Goal: Find specific fact: Find specific fact

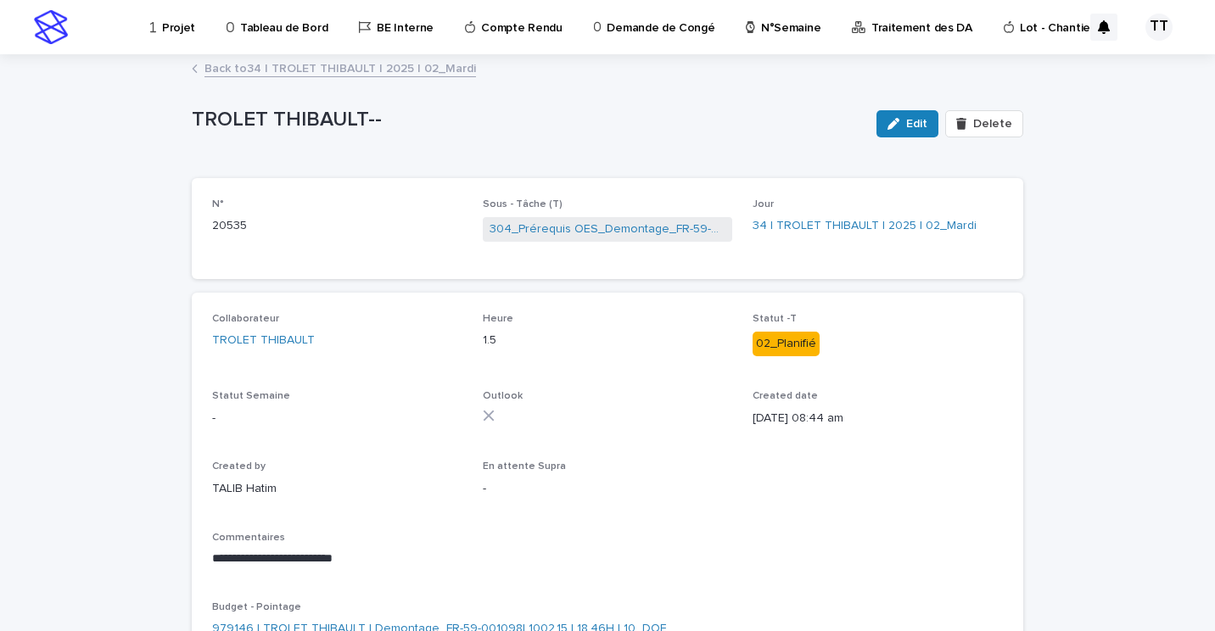
scroll to position [139, 0]
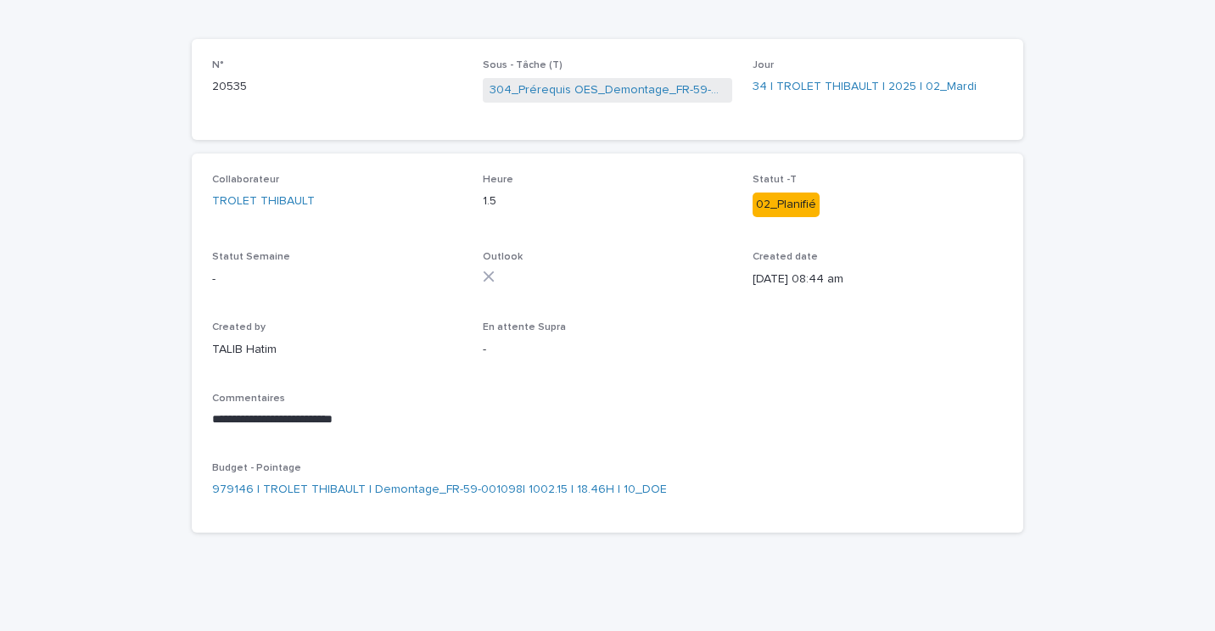
drag, startPoint x: 356, startPoint y: 390, endPoint x: 545, endPoint y: 456, distance: 200.1
click at [545, 456] on div "**********" at bounding box center [607, 343] width 791 height 338
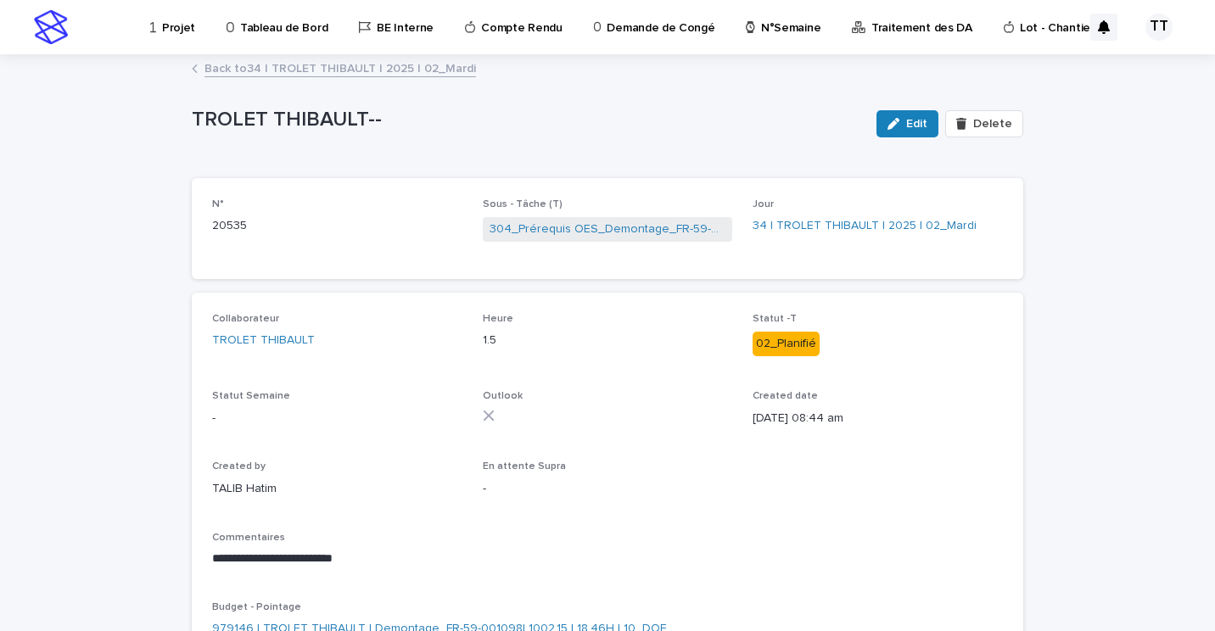
click at [231, 69] on link "Back to 34 | TROLET THIBAULT | 2025 | 02_Mardi" at bounding box center [339, 68] width 271 height 20
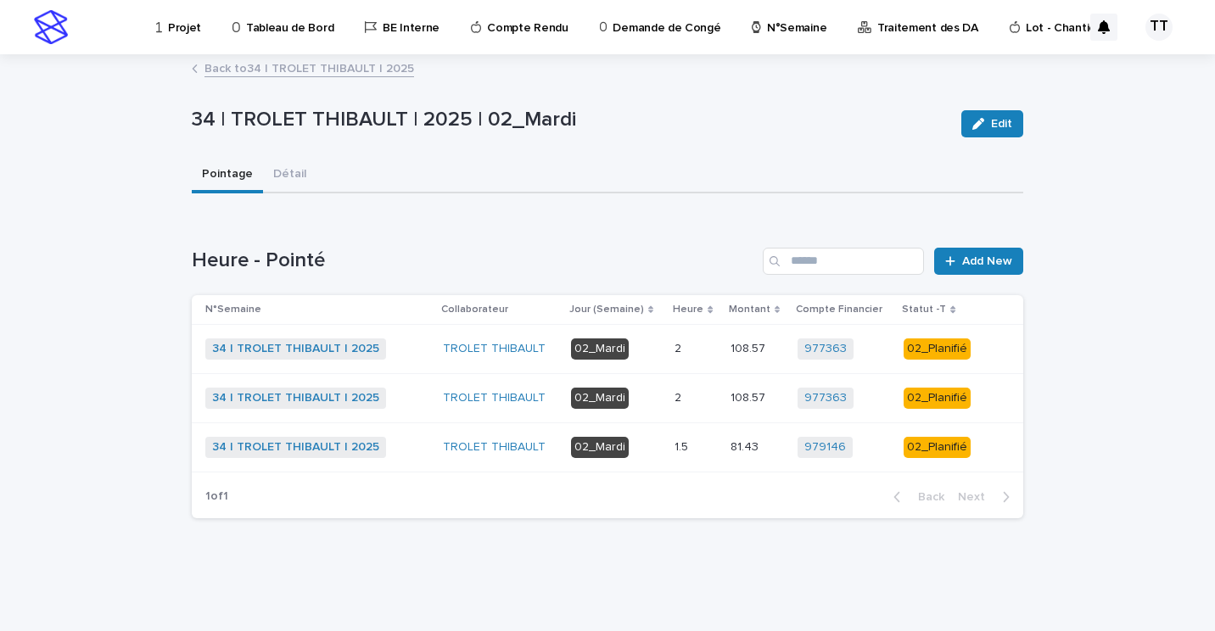
click at [677, 403] on p "2" at bounding box center [679, 397] width 10 height 18
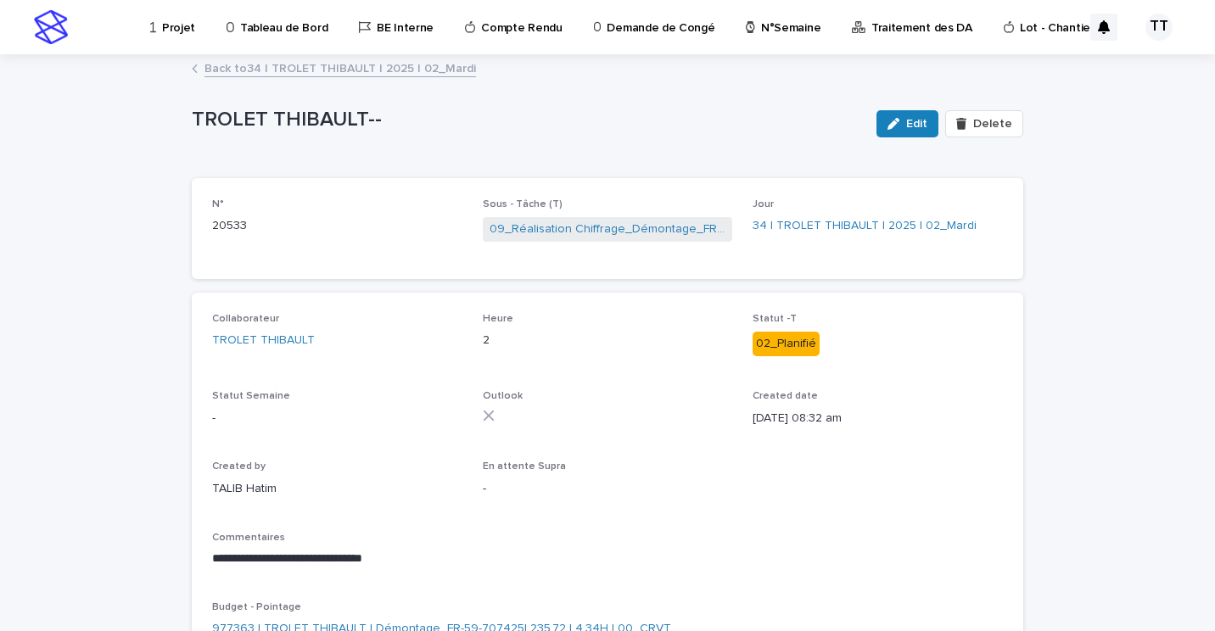
click at [251, 69] on link "Back to 34 | TROLET THIBAULT | 2025 | 02_Mardi" at bounding box center [339, 68] width 271 height 20
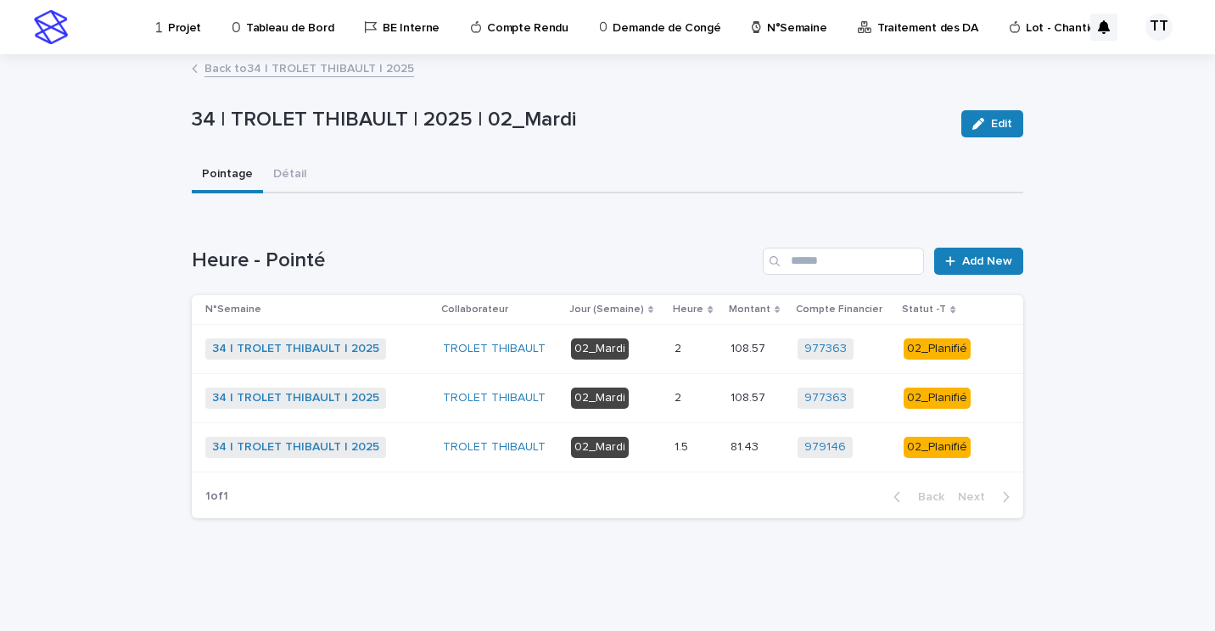
click at [698, 351] on p at bounding box center [695, 349] width 42 height 14
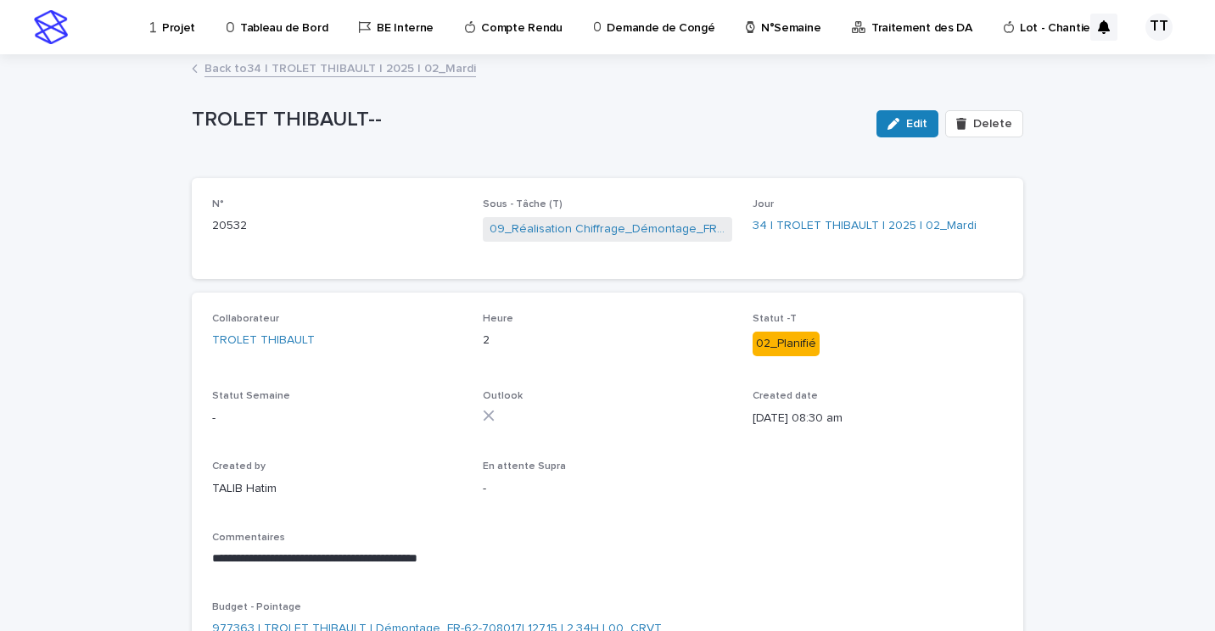
click at [292, 66] on link "Back to 34 | TROLET THIBAULT | 2025 | 02_Mardi" at bounding box center [339, 68] width 271 height 20
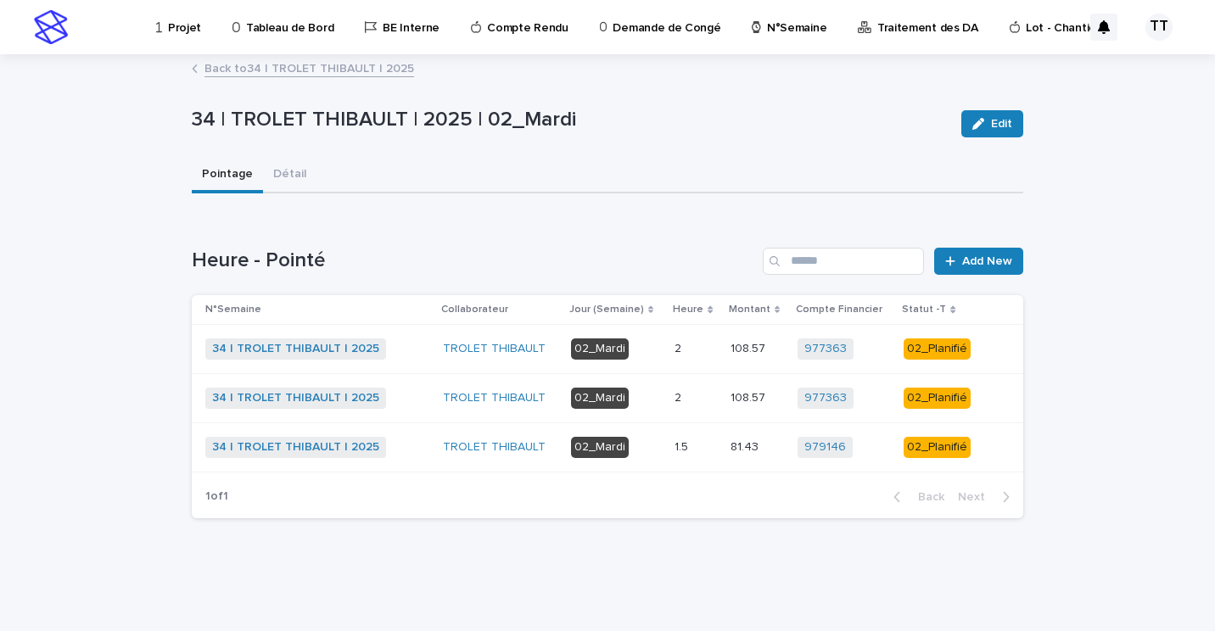
click at [683, 407] on div "2 2" at bounding box center [695, 398] width 42 height 28
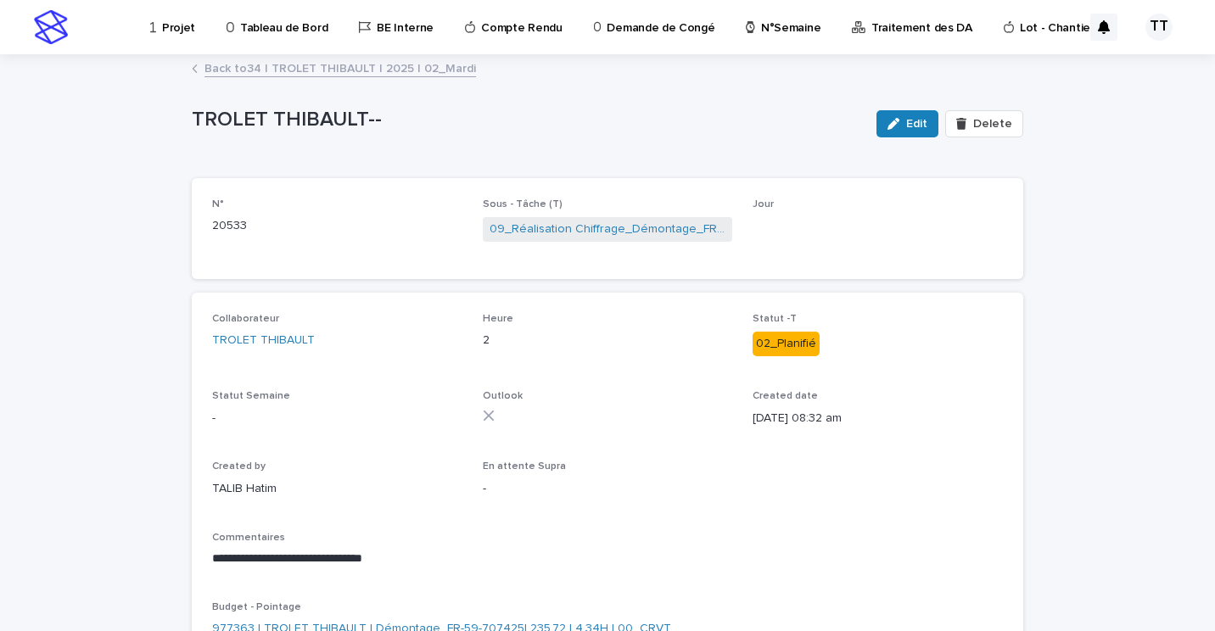
click at [235, 69] on link "Back to 34 | TROLET THIBAULT | 2025 | 02_Mardi" at bounding box center [339, 68] width 271 height 20
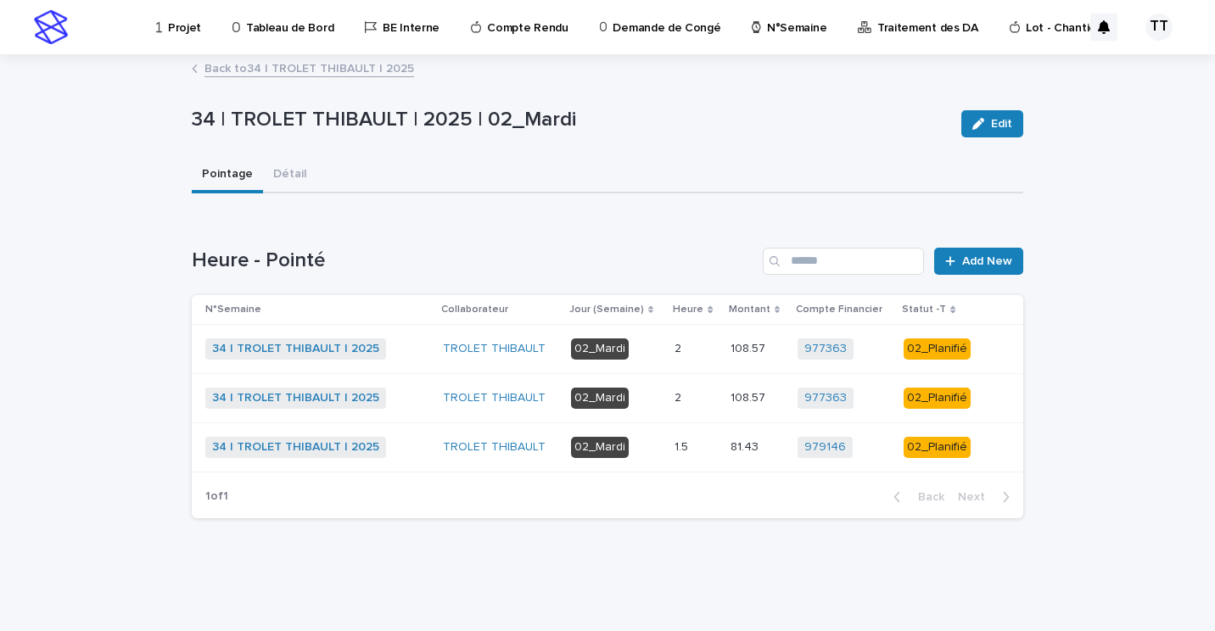
click at [278, 66] on link "Back to 34 | TROLET THIBAULT | 2025" at bounding box center [309, 68] width 210 height 20
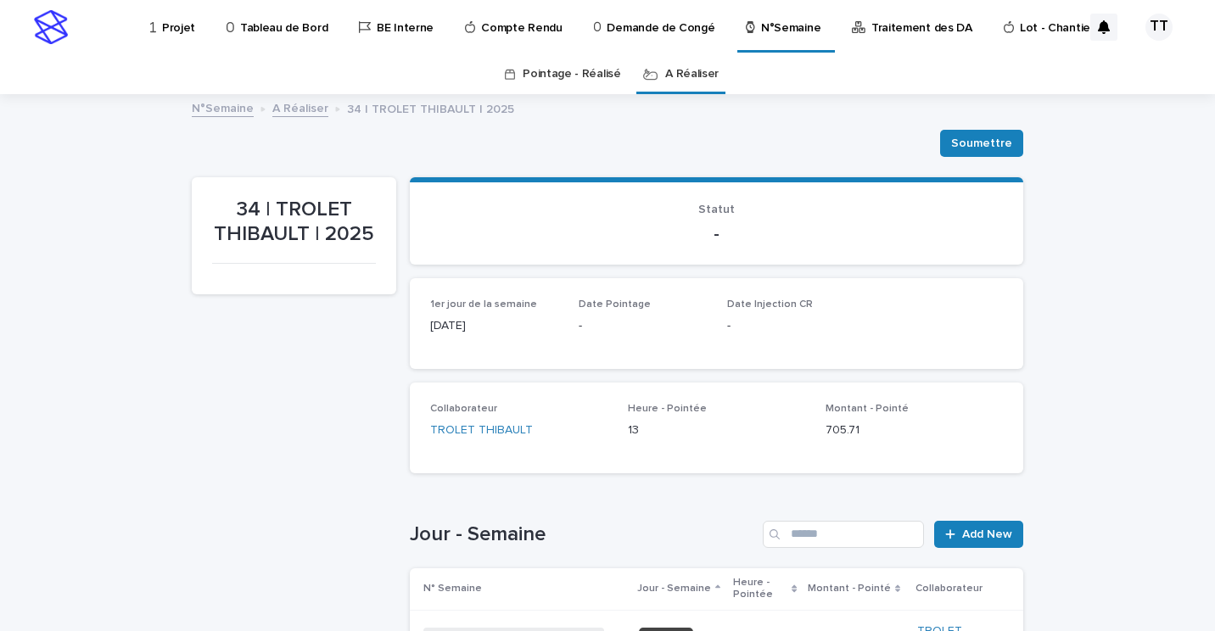
scroll to position [339, 0]
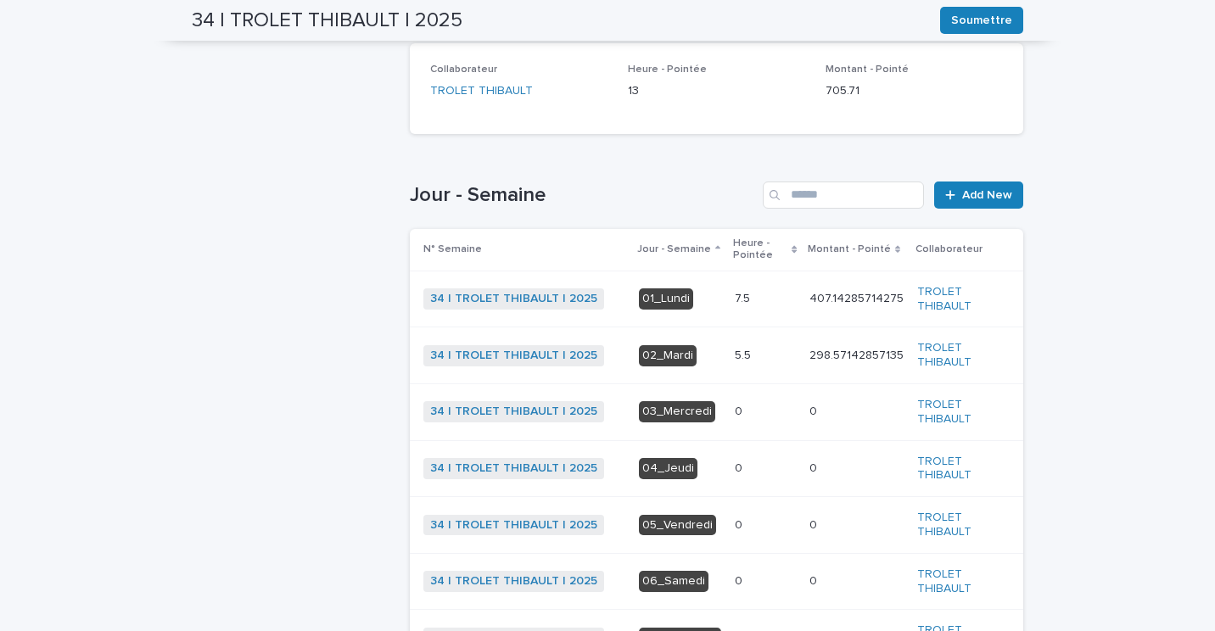
click at [745, 291] on div "7.5 7.5" at bounding box center [765, 299] width 61 height 28
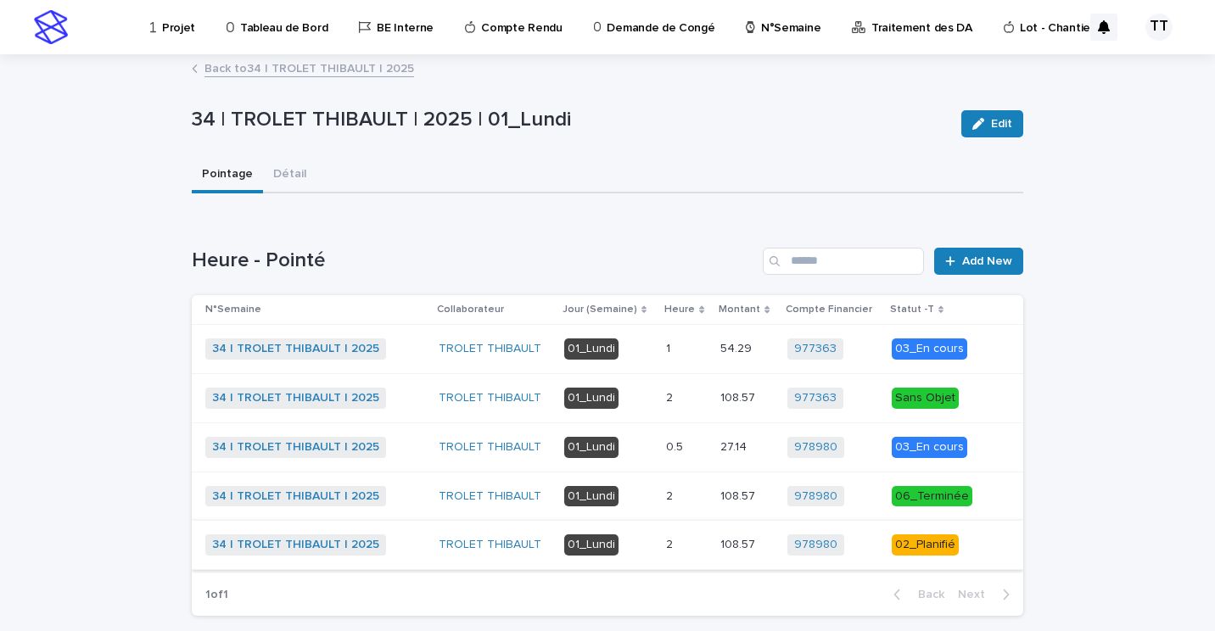
scroll to position [83, 0]
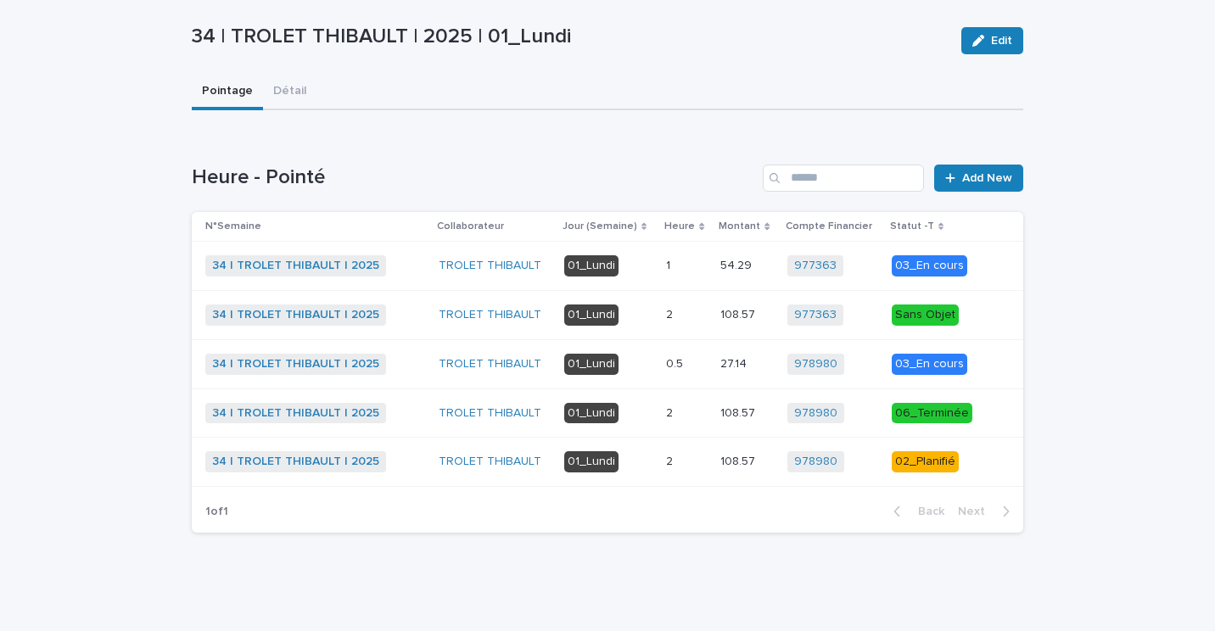
click at [671, 456] on p "2" at bounding box center [671, 460] width 10 height 18
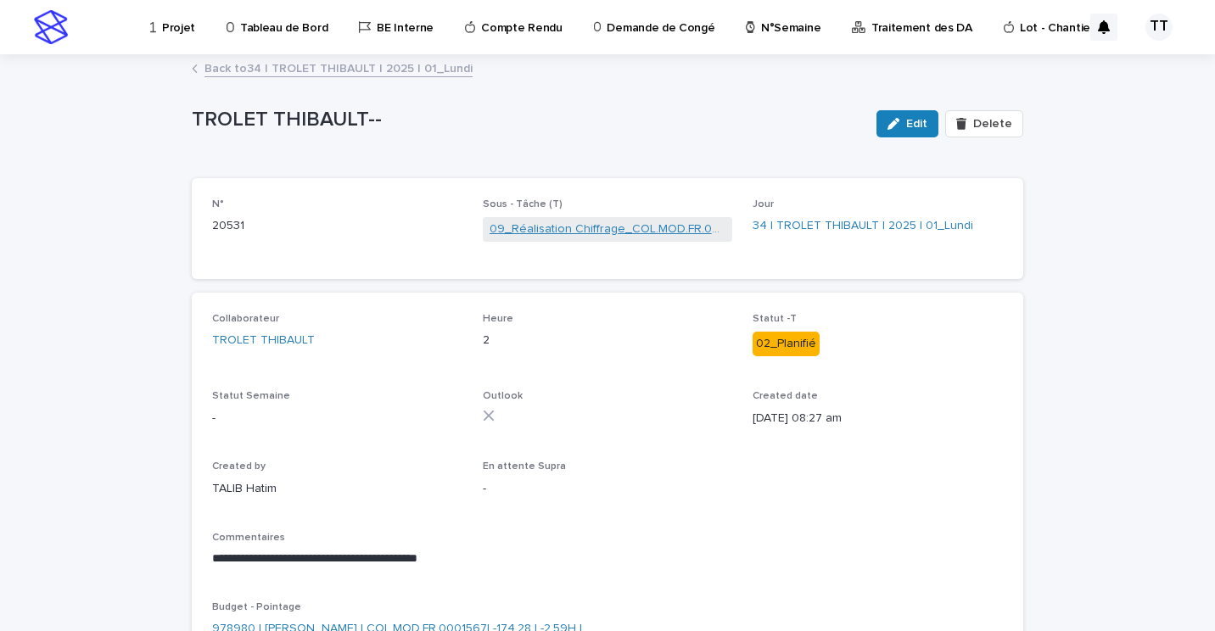
click at [560, 226] on link "09_Réalisation Chiffrage_COL.MOD.FR.0001567" at bounding box center [607, 230] width 237 height 18
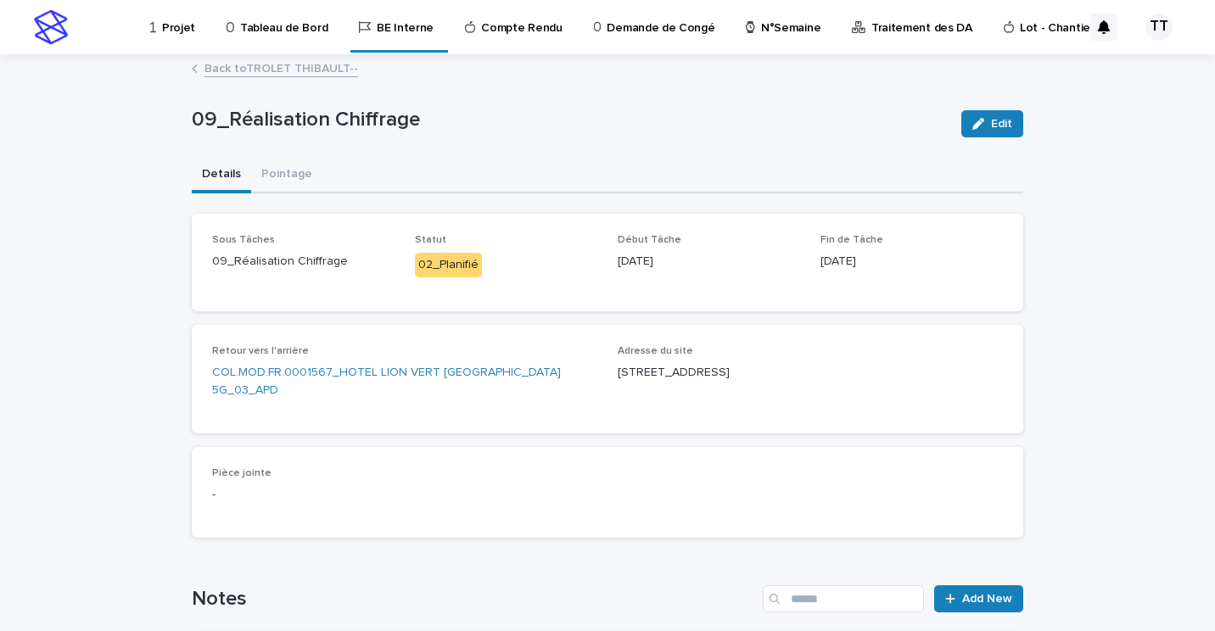
click at [253, 68] on link "Back to TROLET THIBAULT--" at bounding box center [281, 68] width 154 height 20
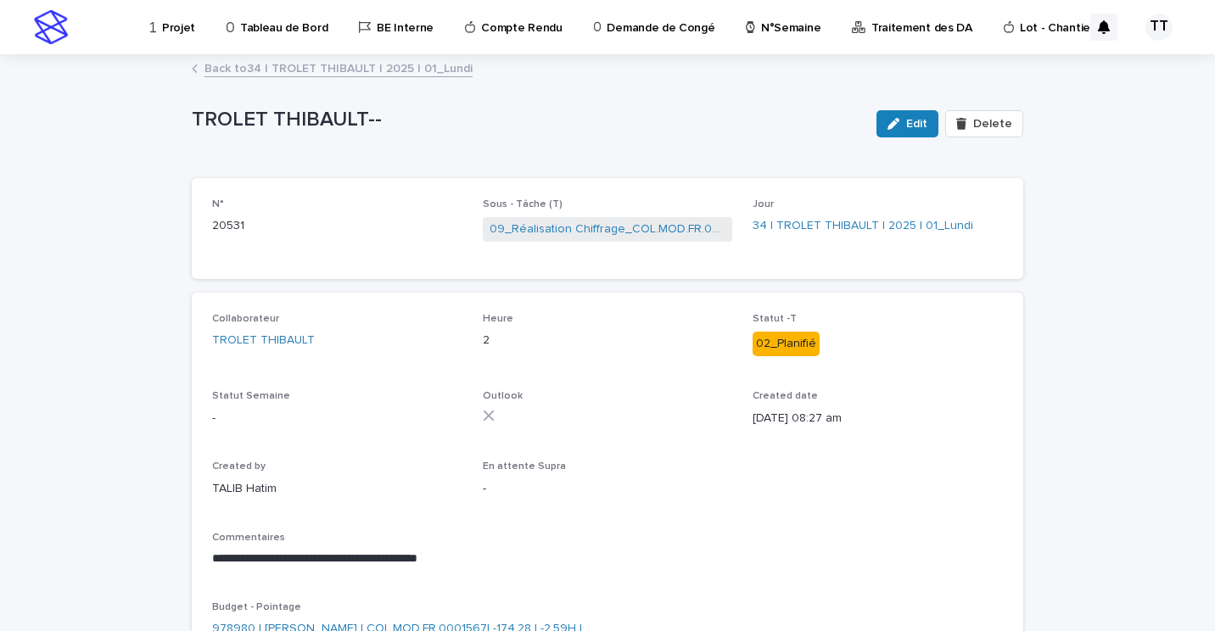
click at [309, 70] on link "Back to 34 | TROLET THIBAULT | 2025 | 01_Lundi" at bounding box center [338, 68] width 268 height 20
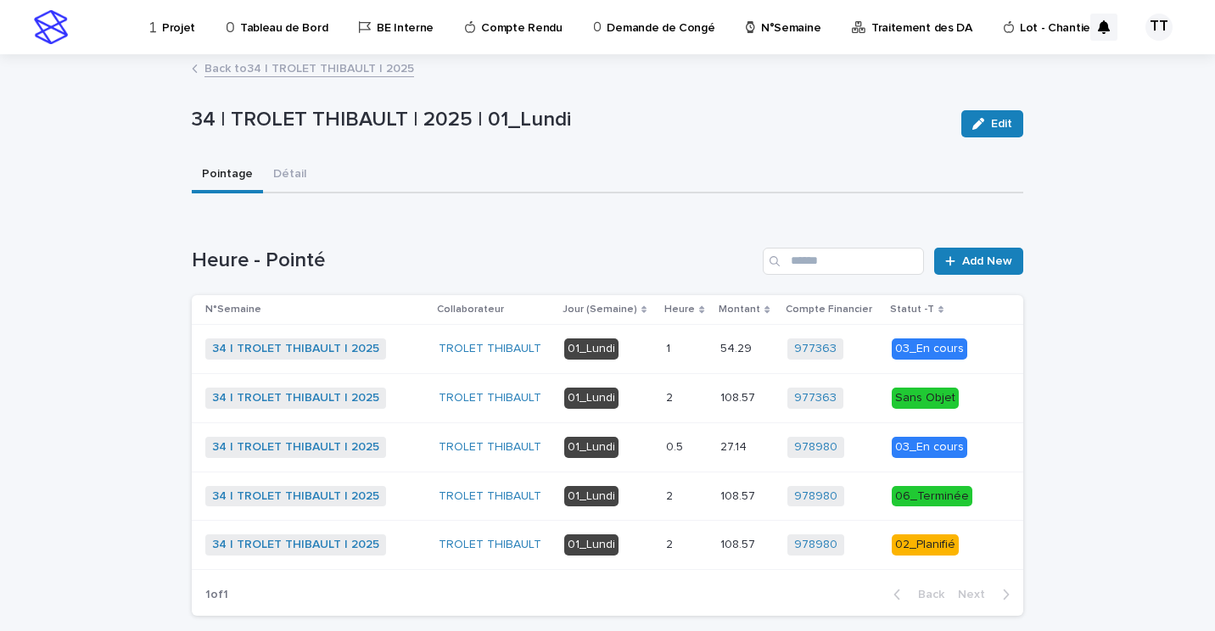
click at [254, 66] on link "Back to 34 | TROLET THIBAULT | 2025" at bounding box center [309, 68] width 210 height 20
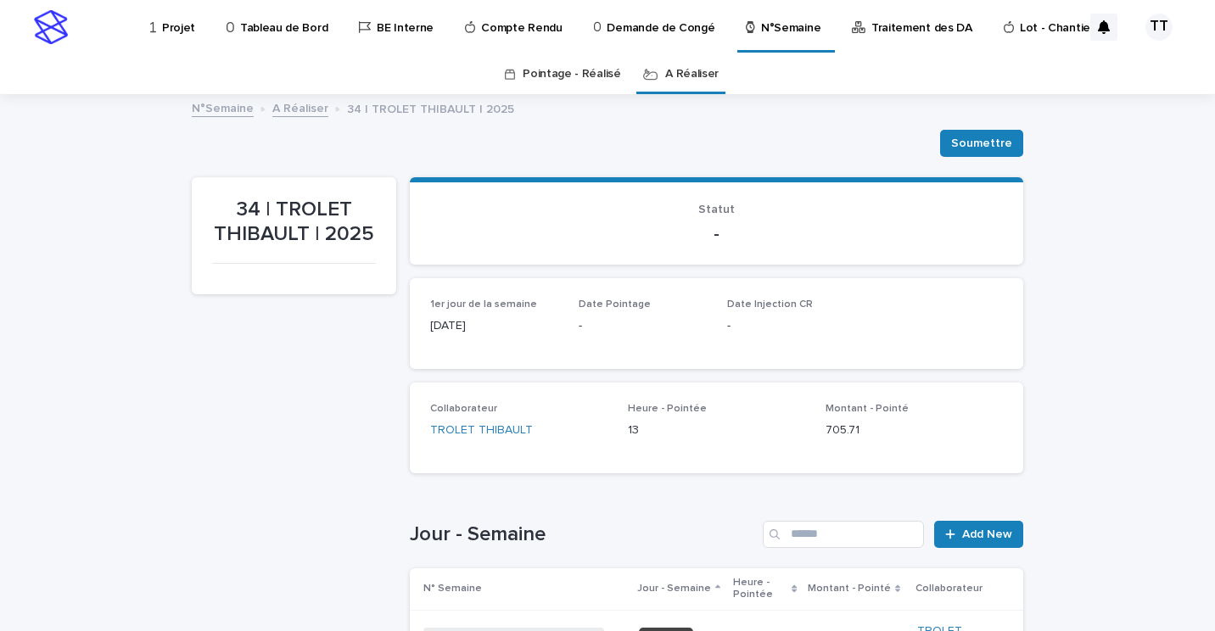
scroll to position [339, 0]
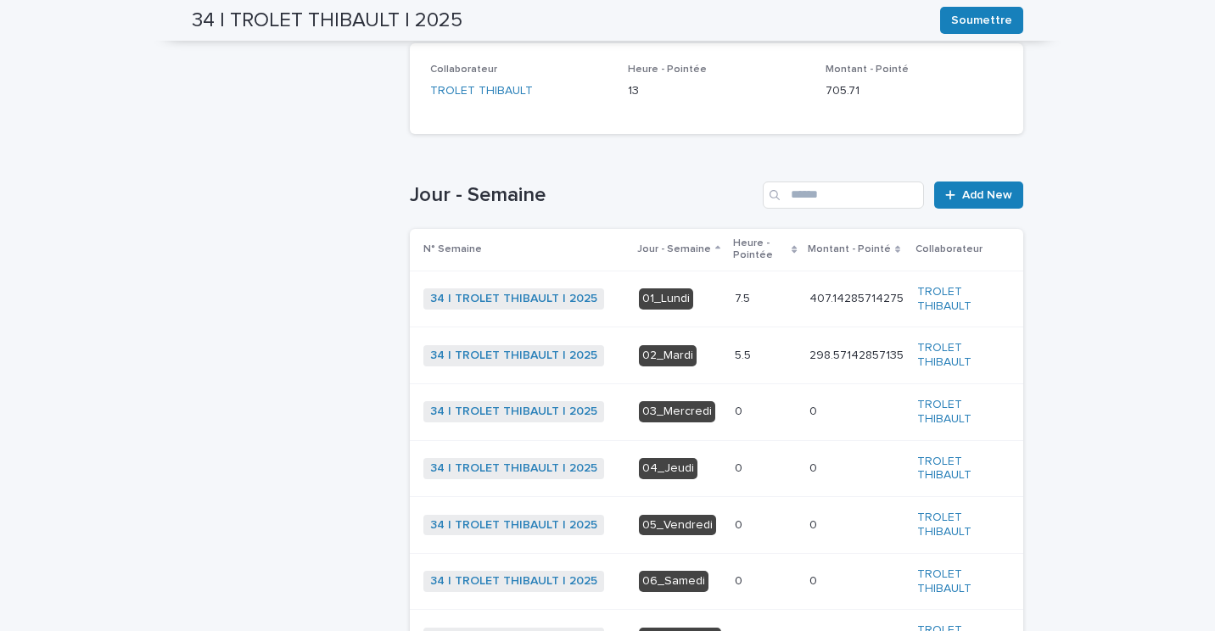
click at [741, 307] on div "7.5 7.5" at bounding box center [765, 299] width 61 height 28
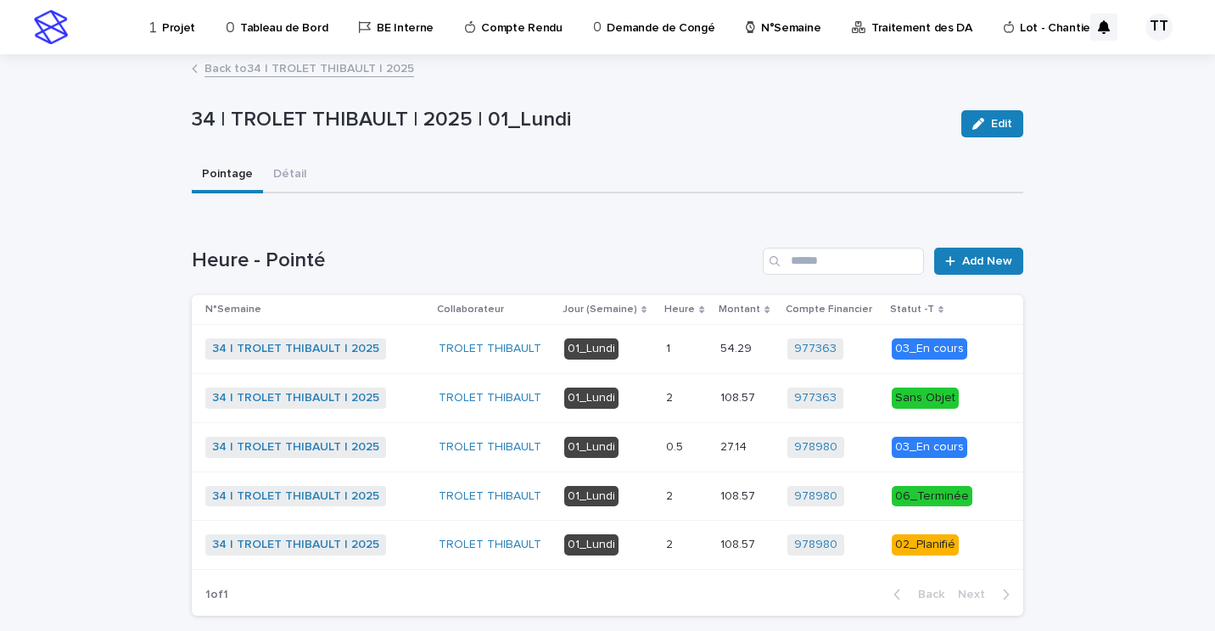
click at [687, 504] on div "2 2" at bounding box center [686, 497] width 41 height 28
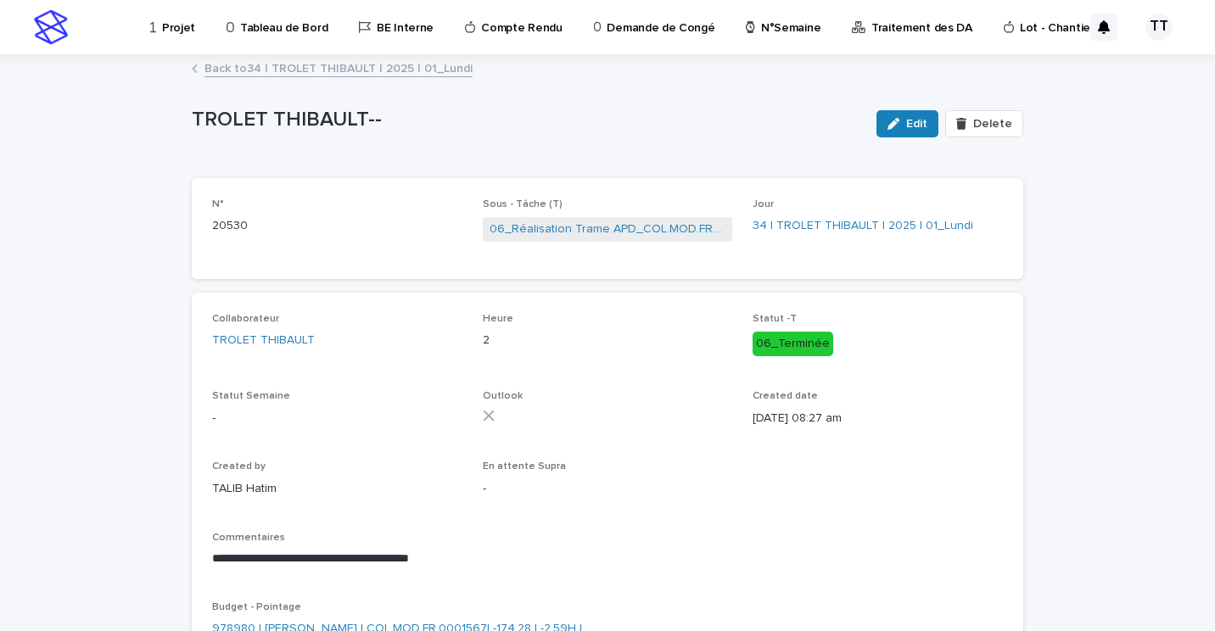
click at [303, 69] on link "Back to 34 | TROLET THIBAULT | 2025 | 01_Lundi" at bounding box center [338, 68] width 268 height 20
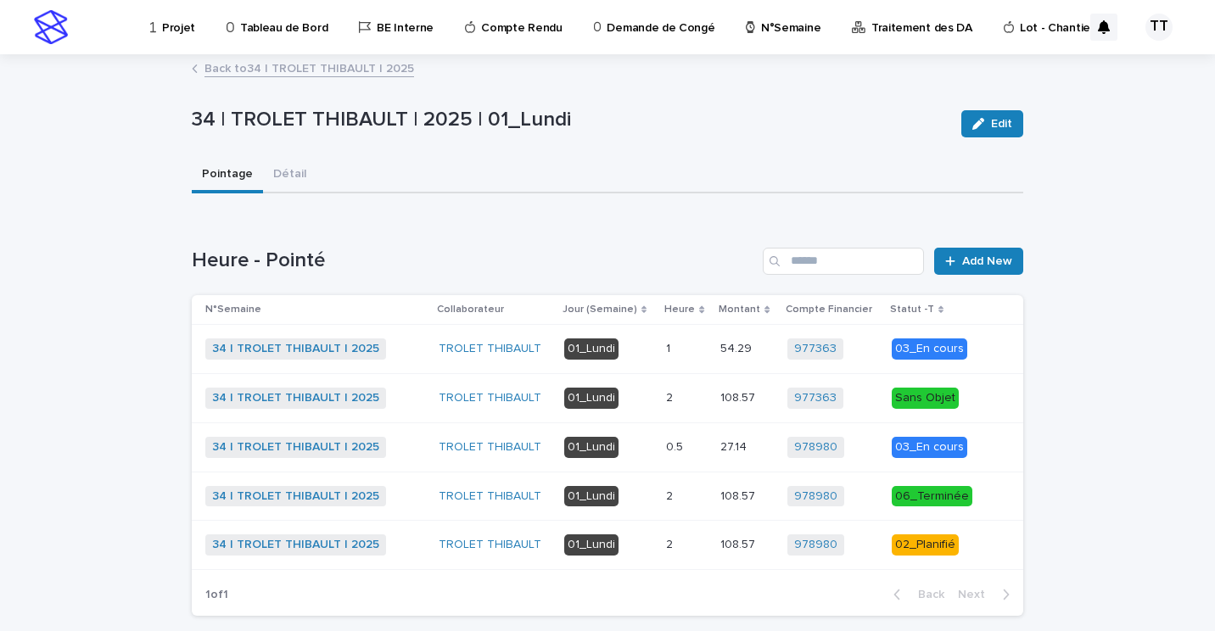
click at [252, 71] on link "Back to 34 | TROLET THIBAULT | 2025" at bounding box center [309, 68] width 210 height 20
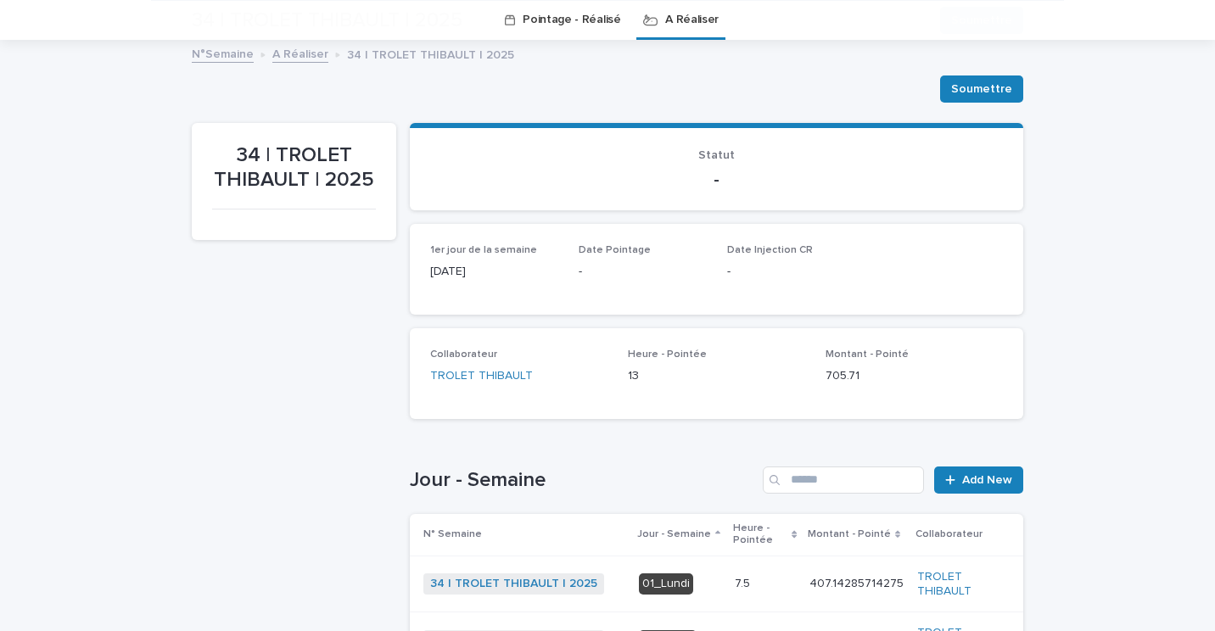
scroll to position [394, 0]
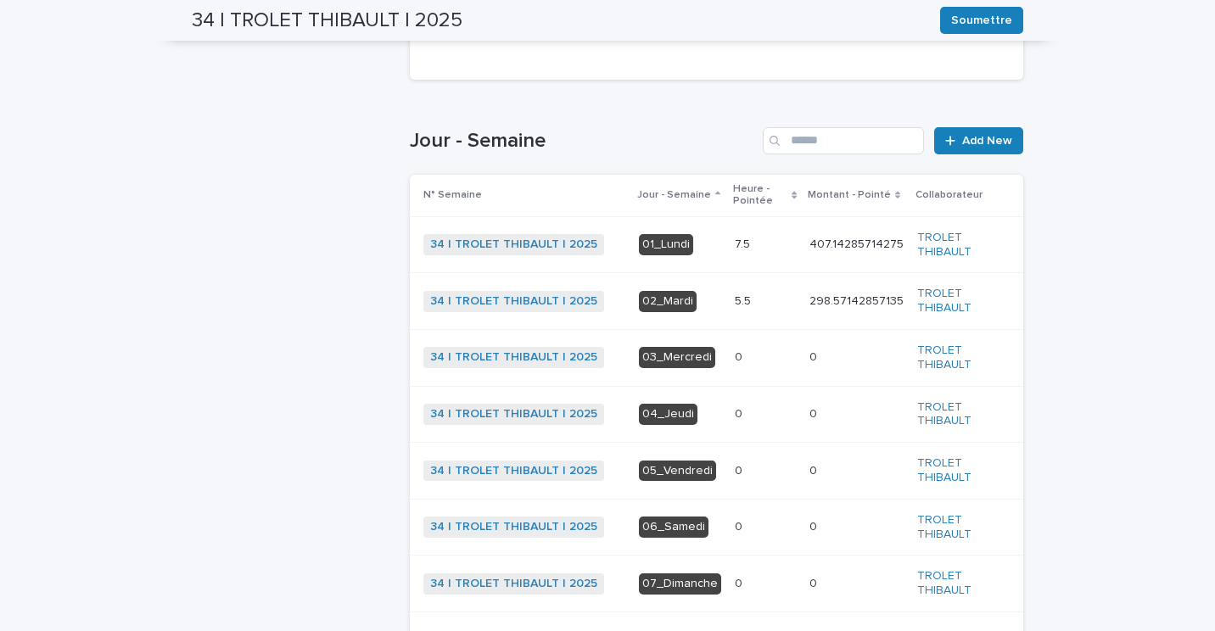
click at [741, 250] on p at bounding box center [765, 245] width 61 height 14
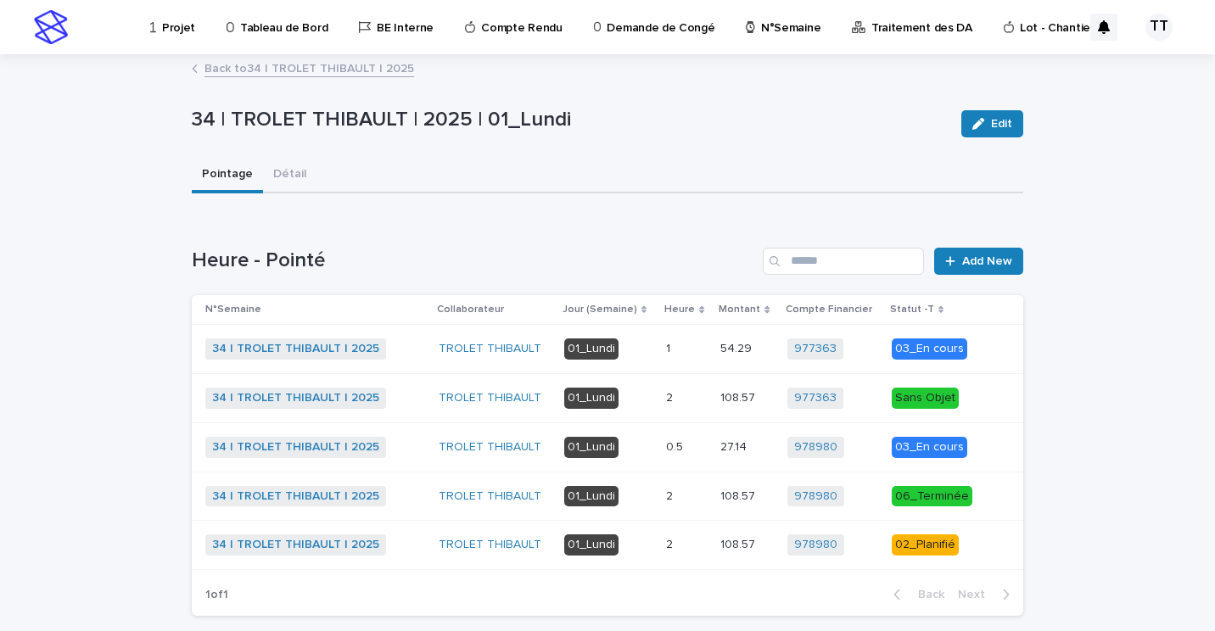
click at [643, 536] on p "01_Lundi" at bounding box center [608, 544] width 88 height 21
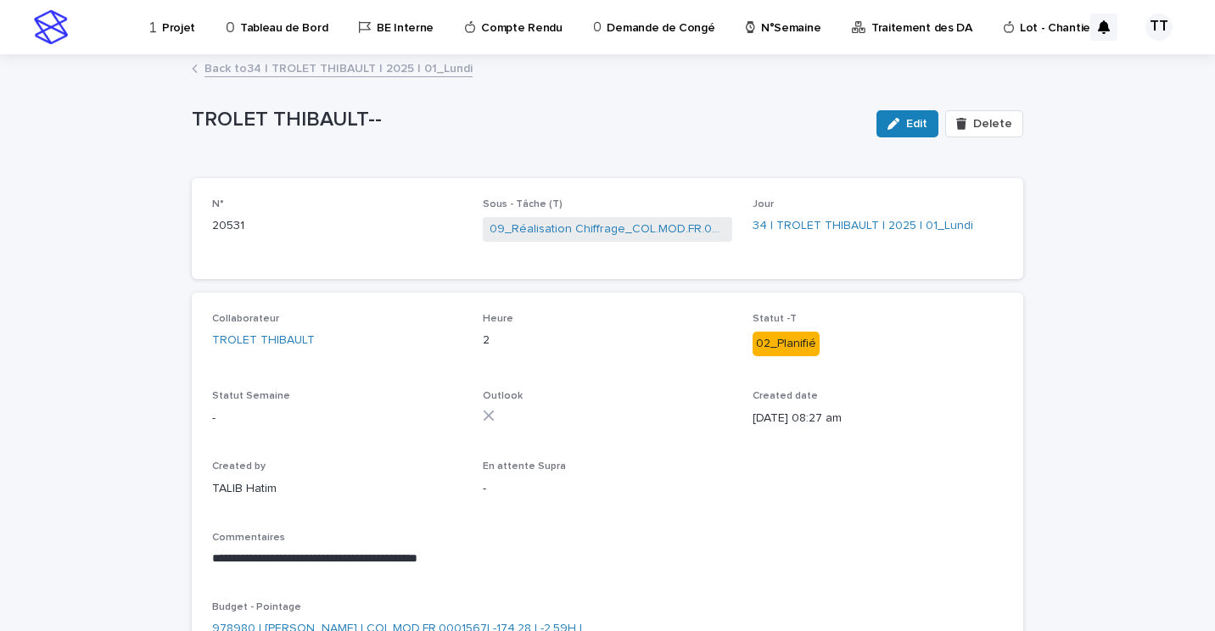
scroll to position [85, 0]
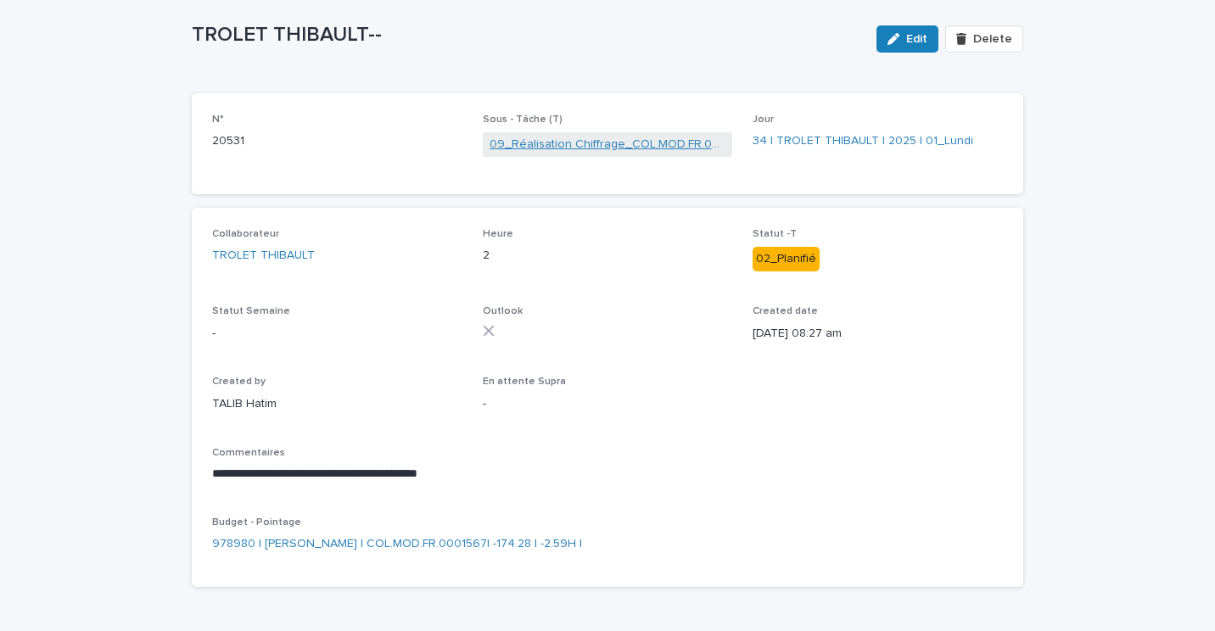
click at [568, 144] on link "09_Réalisation Chiffrage_COL.MOD.FR.0001567" at bounding box center [607, 145] width 237 height 18
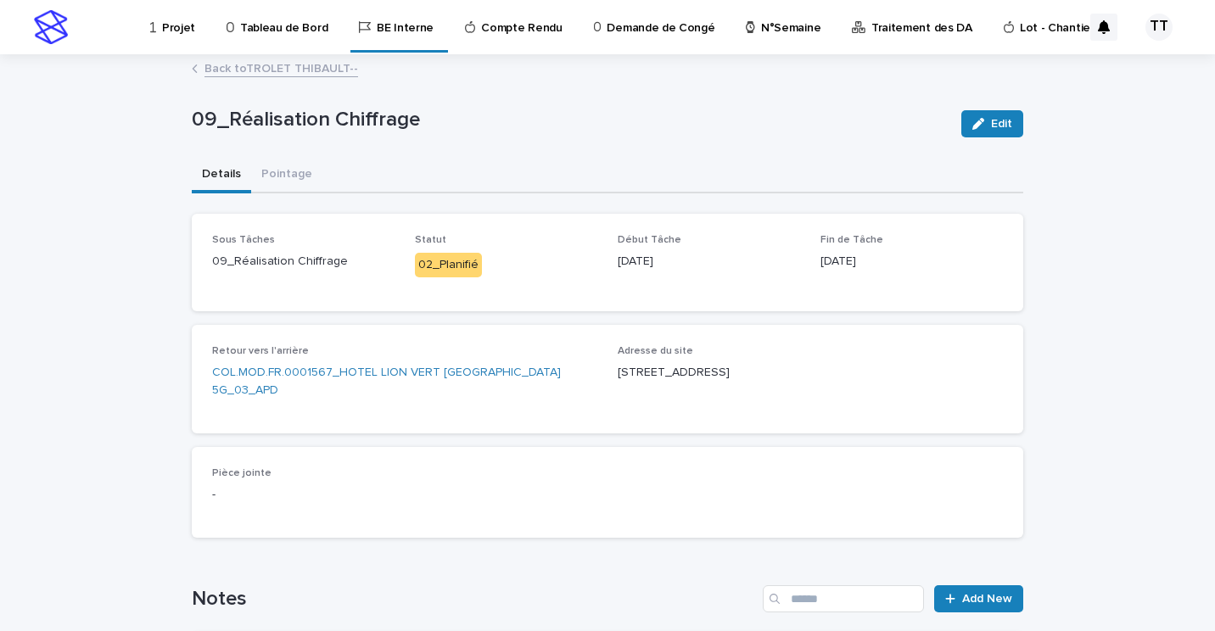
drag, startPoint x: 290, startPoint y: 68, endPoint x: 276, endPoint y: 66, distance: 14.5
click at [276, 66] on link "Back to TROLET THIBAULT--" at bounding box center [281, 68] width 154 height 20
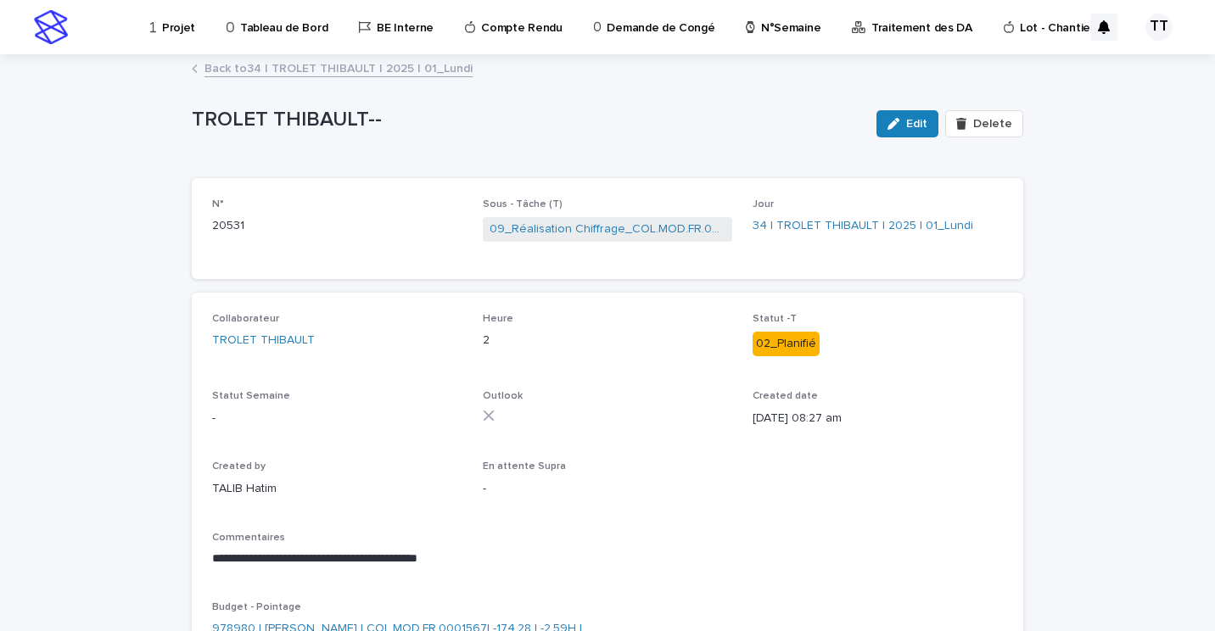
click at [352, 63] on link "Back to 34 | TROLET THIBAULT | 2025 | 01_Lundi" at bounding box center [338, 68] width 268 height 20
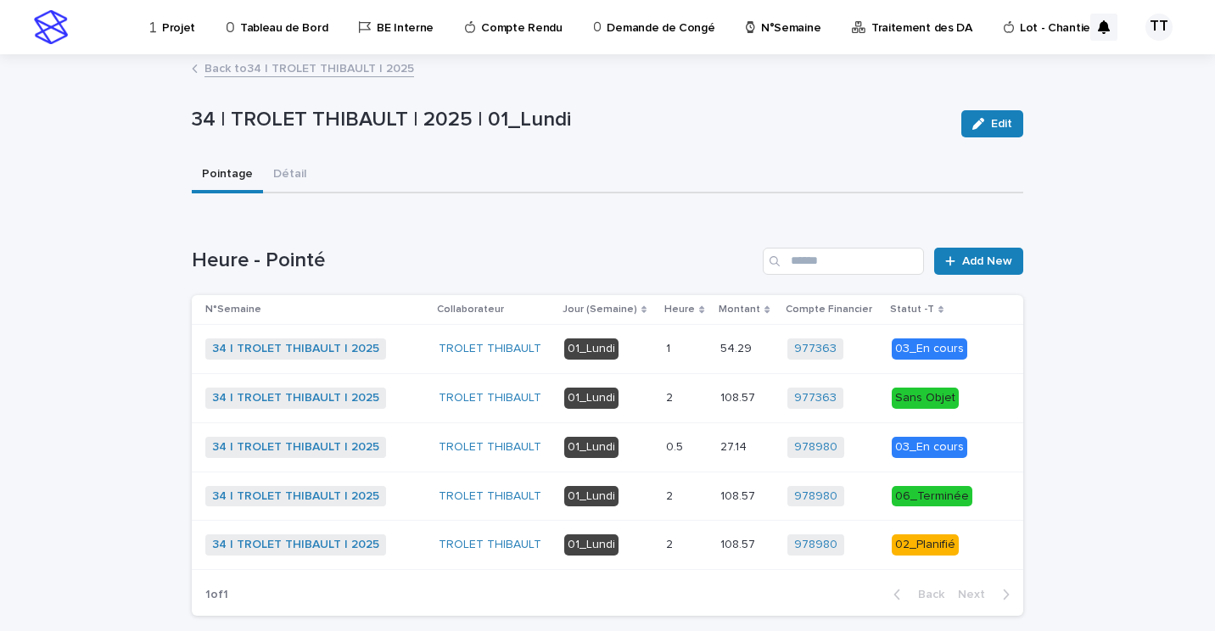
click at [633, 529] on div "01_Lundi" at bounding box center [608, 545] width 88 height 35
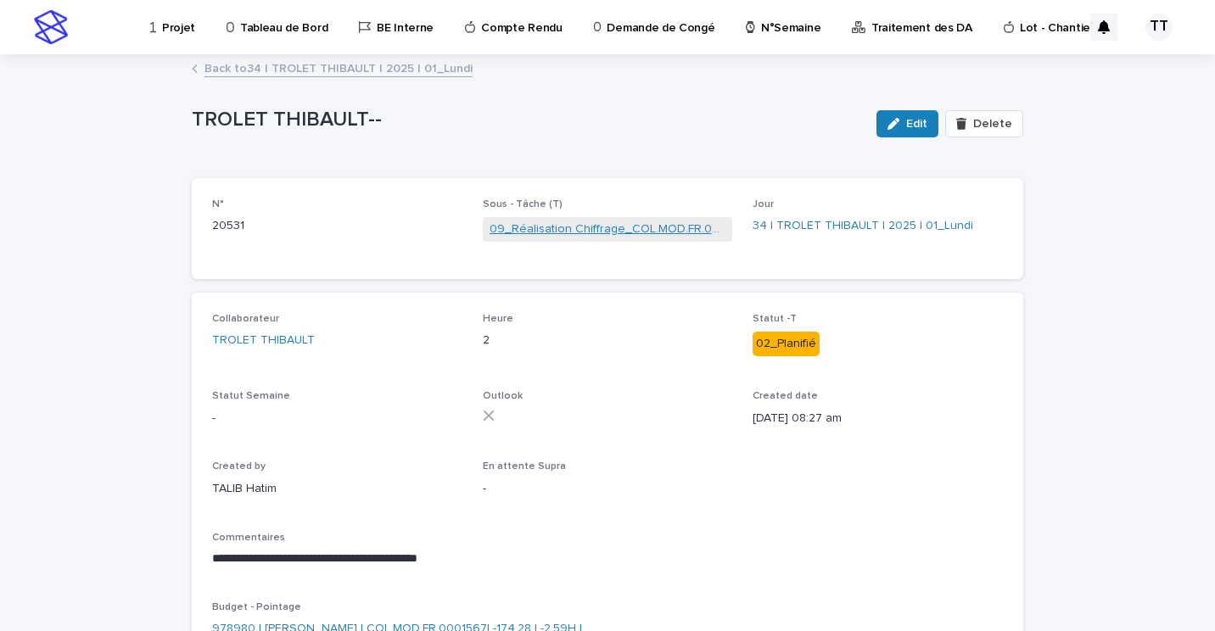
click at [524, 229] on link "09_Réalisation Chiffrage_COL.MOD.FR.0001567" at bounding box center [607, 230] width 237 height 18
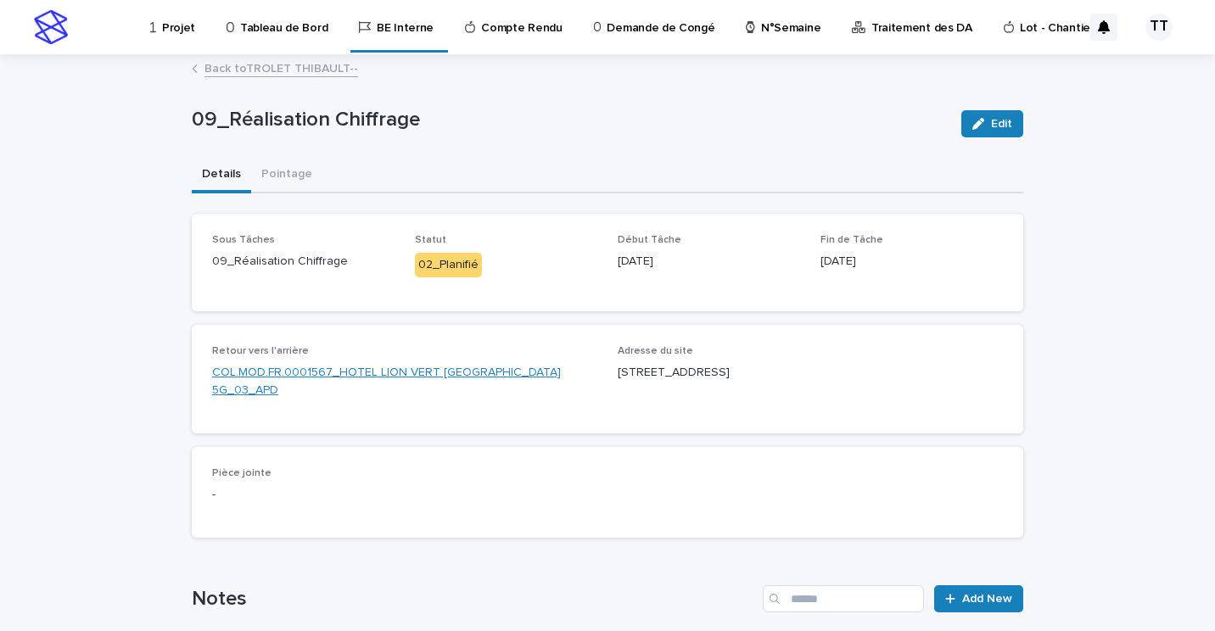
click at [448, 368] on link "COL.MOD.FR.0001567_HOTEL LION VERT [GEOGRAPHIC_DATA] 5G_03_APD" at bounding box center [404, 382] width 385 height 36
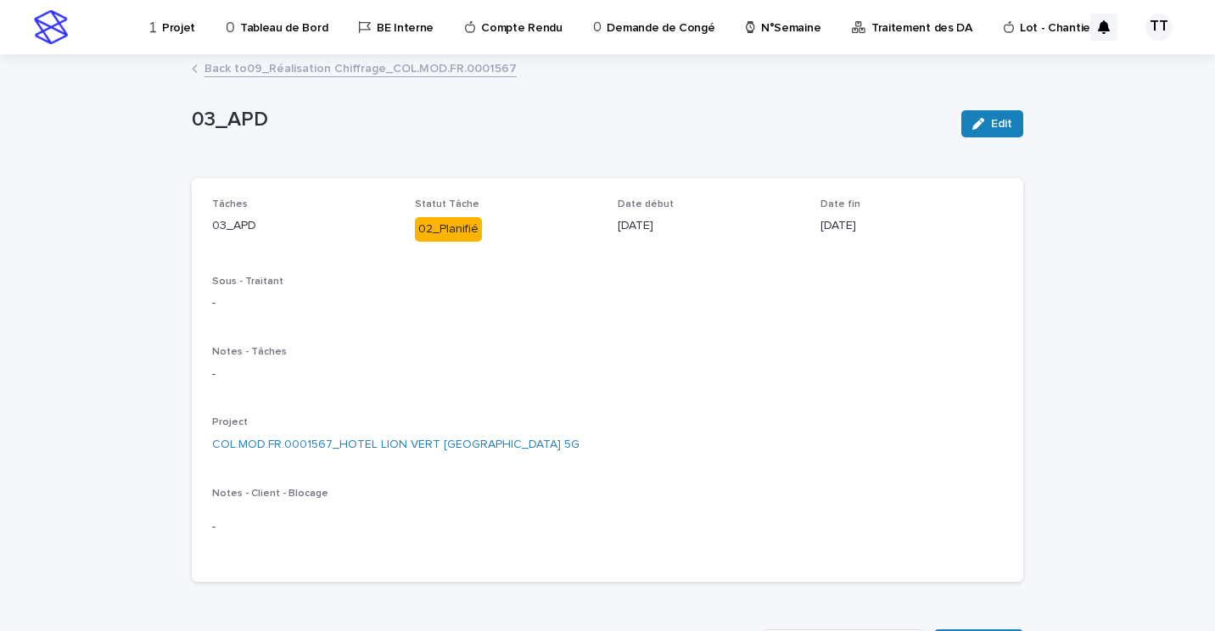
scroll to position [170, 0]
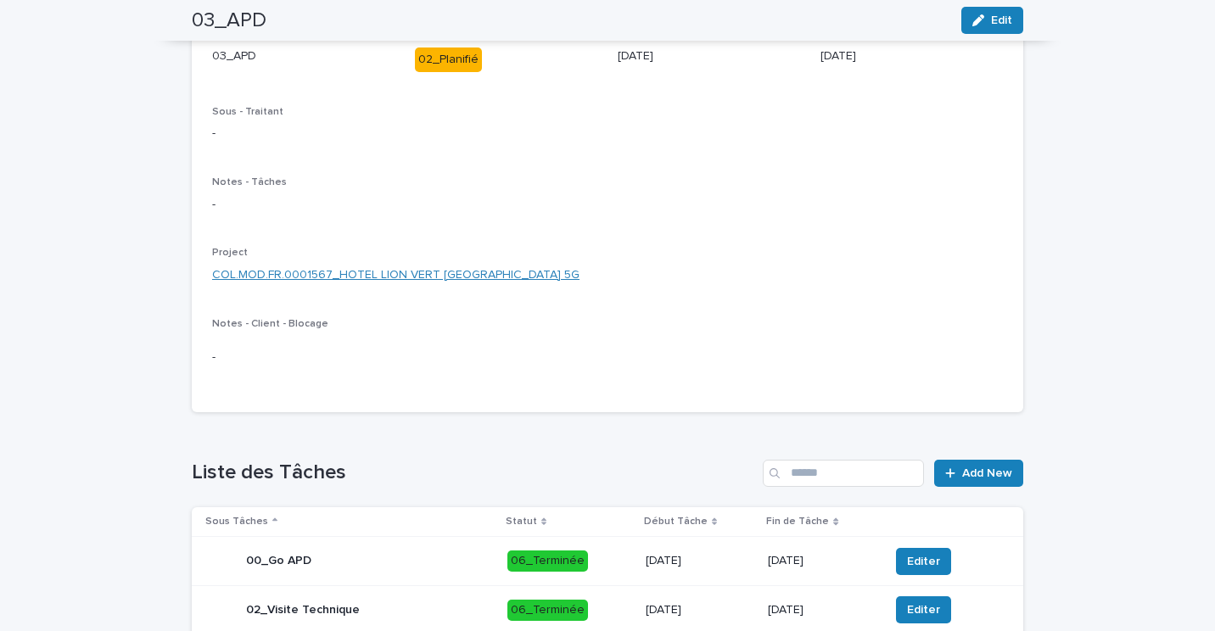
click at [392, 270] on link "COL.MOD.FR.0001567_HOTEL LION VERT [GEOGRAPHIC_DATA] 5G" at bounding box center [395, 275] width 367 height 18
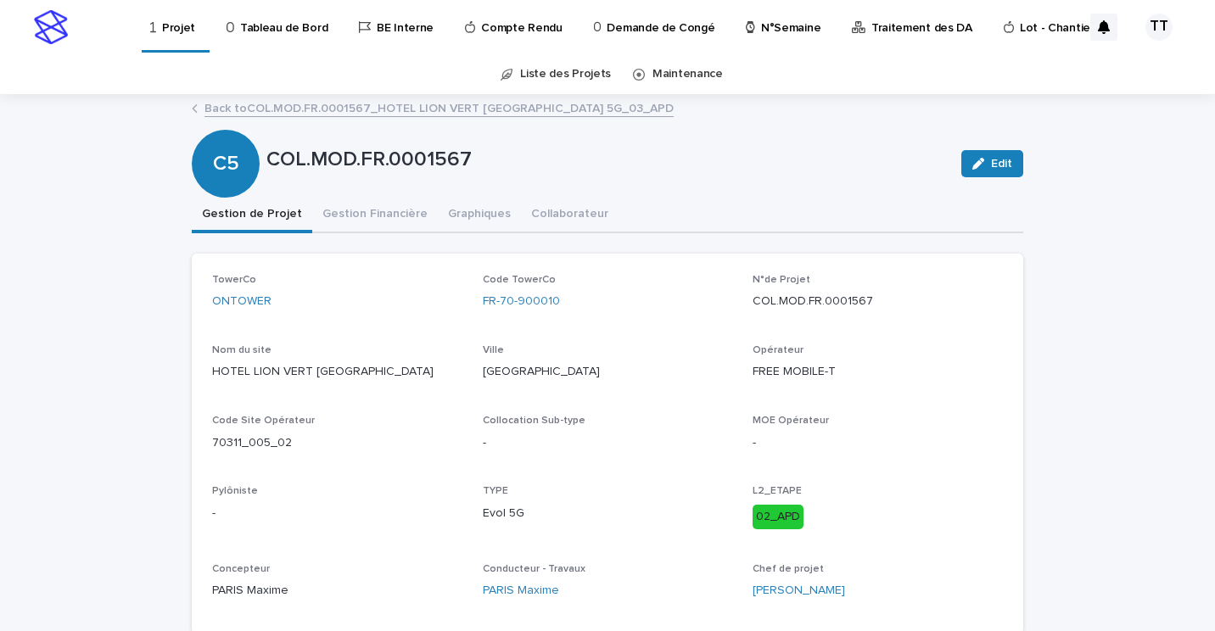
scroll to position [85, 0]
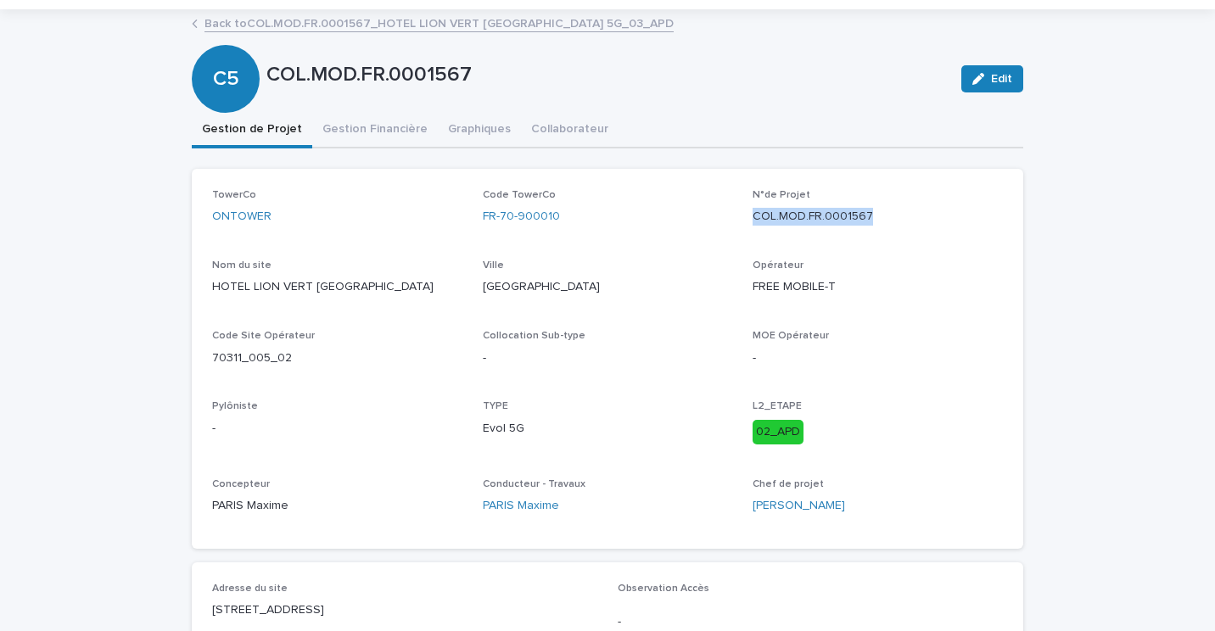
drag, startPoint x: 741, startPoint y: 221, endPoint x: 885, endPoint y: 220, distance: 143.4
click at [885, 220] on div "TowerCo ONTOWER Code TowerCo FR-70-900010 N°de Projet COL.MOD.FR.0001567 Nom du…" at bounding box center [607, 358] width 791 height 339
copy p "COL.MOD.FR.0001567"
click at [673, 391] on div "TowerCo ONTOWER Code TowerCo FR-70-900010 N°de Projet COL.MOD.FR.0001567 Nom du…" at bounding box center [607, 358] width 791 height 339
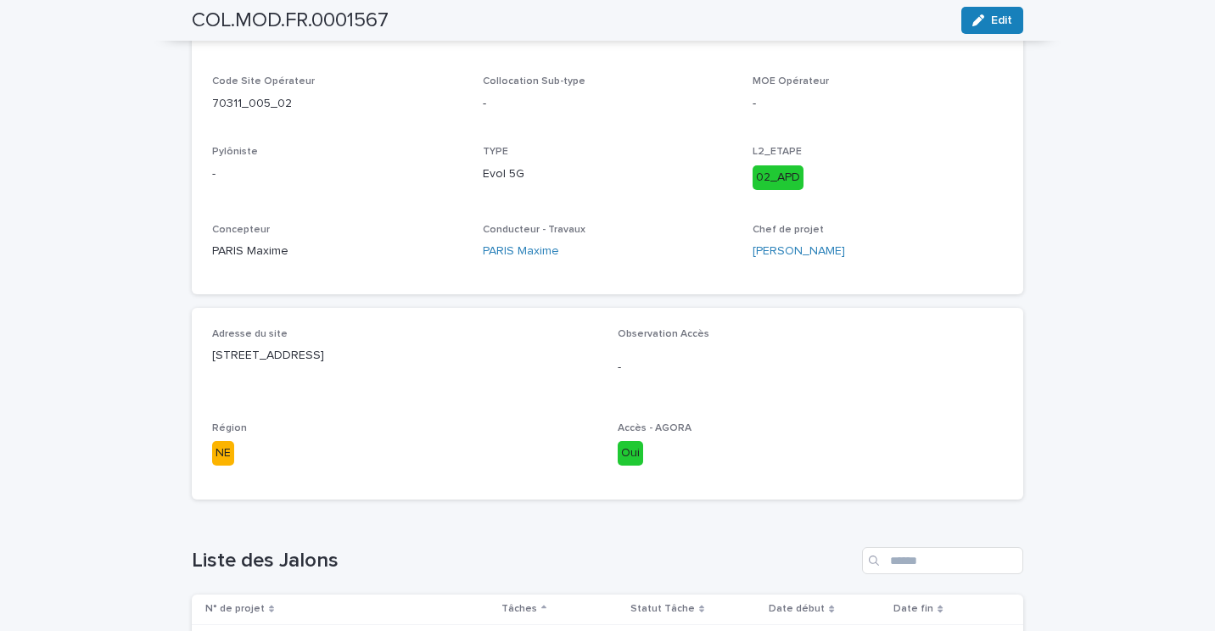
scroll to position [509, 0]
